Goal: Task Accomplishment & Management: Manage account settings

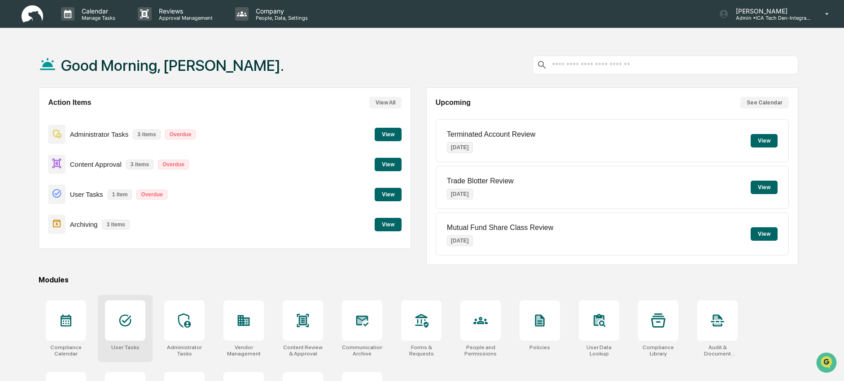
click at [141, 329] on div at bounding box center [125, 321] width 40 height 40
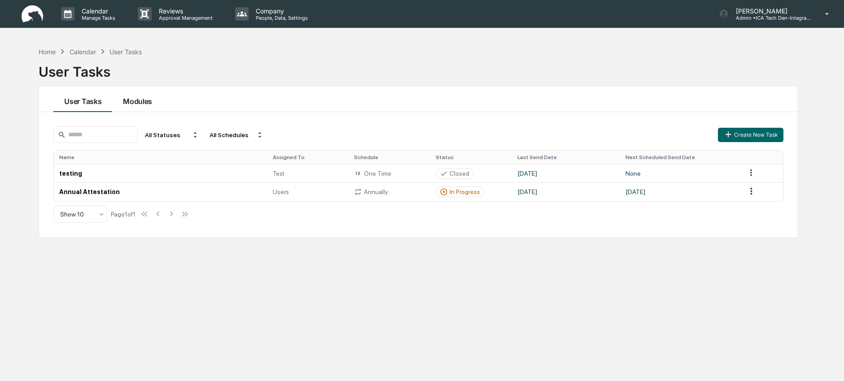
click at [133, 103] on button "Modules" at bounding box center [137, 99] width 51 height 26
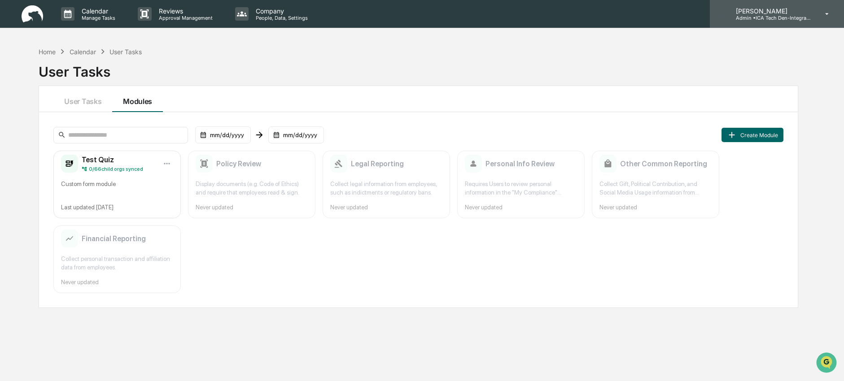
click at [763, 10] on p "[PERSON_NAME]" at bounding box center [770, 11] width 83 height 8
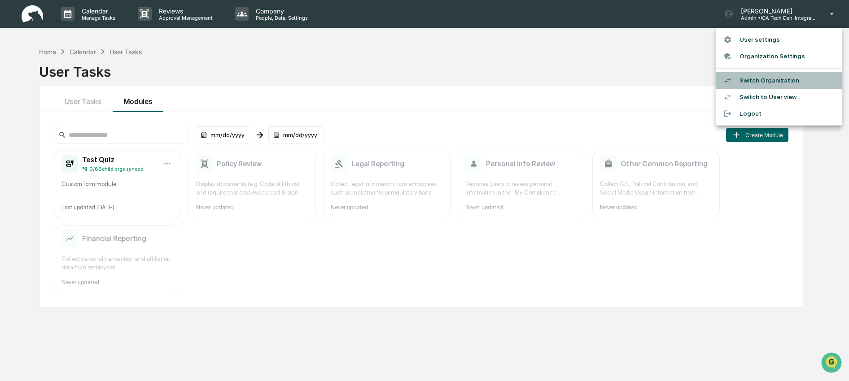
click at [775, 76] on li "Switch Organization" at bounding box center [779, 80] width 126 height 17
